Goal: Find specific page/section: Find specific page/section

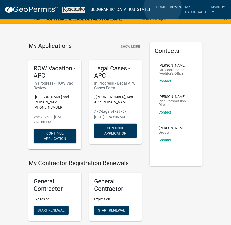
click at [168, 7] on link "Admin" at bounding box center [175, 7] width 15 height 10
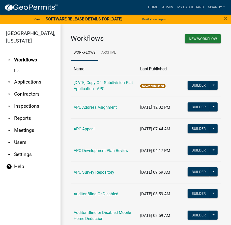
click at [29, 82] on link "arrow_drop_down Applications" at bounding box center [30, 82] width 60 height 12
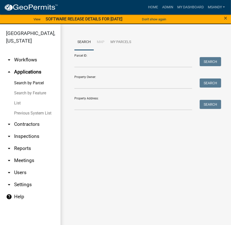
click at [18, 103] on link "List" at bounding box center [30, 103] width 60 height 10
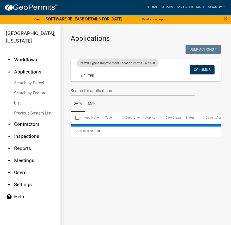
click at [91, 64] on span "Permit Type" at bounding box center [88, 63] width 17 height 4
select select "a2c991f8-68ce-43d3-971c-57015753063b"
select select "3: 100"
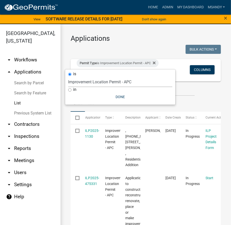
click at [90, 83] on select "Select an option [DATE] Copy Of - Subdivision Plat Application - APC APC Addres…" at bounding box center [120, 82] width 104 height 10
select select "fd16075f-20e6-44d6-ab91-240cdacf10df"
click at [68, 77] on select "Select an option [DATE] Copy Of - Subdivision Plat Application - APC APC Addres…" at bounding box center [120, 82] width 104 height 10
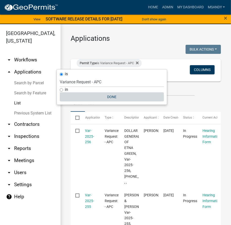
click at [108, 95] on button "Done" at bounding box center [112, 97] width 104 height 9
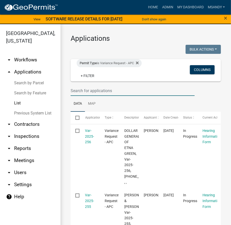
click at [83, 89] on input "text" at bounding box center [133, 91] width 124 height 10
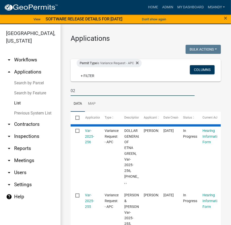
type input "0"
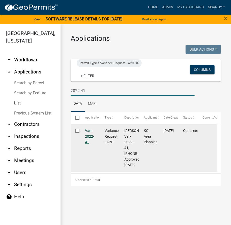
type input "2022-41"
click at [90, 136] on link "Var-2022-41" at bounding box center [89, 137] width 9 height 16
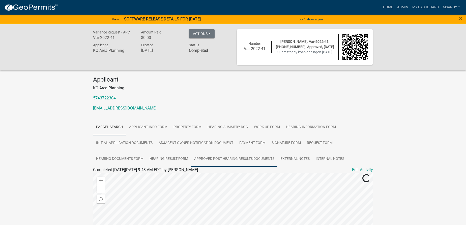
click at [235, 157] on link "Approved Post Hearing Results Documents" at bounding box center [234, 159] width 86 height 16
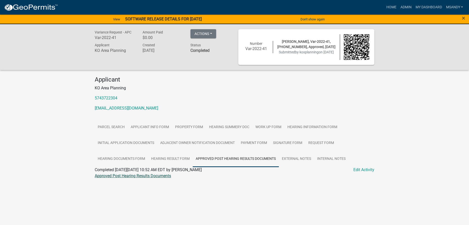
click at [114, 177] on link "Approved Post Hearing Results Documents" at bounding box center [133, 176] width 76 height 5
